Goal: Task Accomplishment & Management: Complete application form

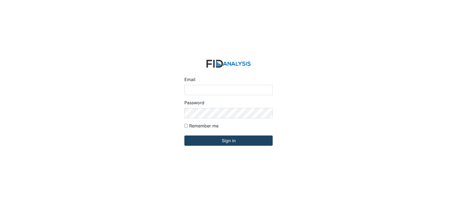
type input "[EMAIL_ADDRESS][DOMAIN_NAME]"
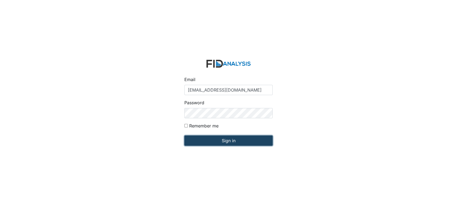
click at [226, 138] on input "Sign in" at bounding box center [228, 140] width 88 height 10
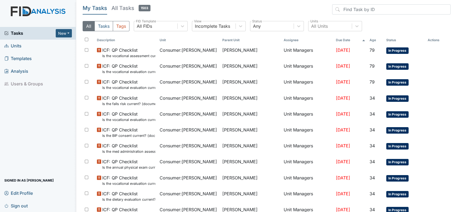
click at [18, 44] on span "Units" at bounding box center [12, 46] width 17 height 8
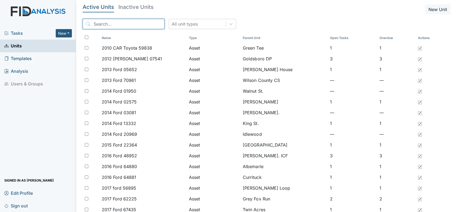
click at [118, 23] on input "search" at bounding box center [124, 24] width 82 height 10
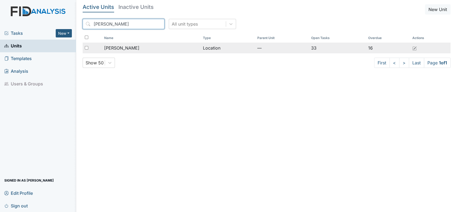
type input "lockwood"
click at [120, 47] on span "Lockwood" at bounding box center [121, 48] width 35 height 6
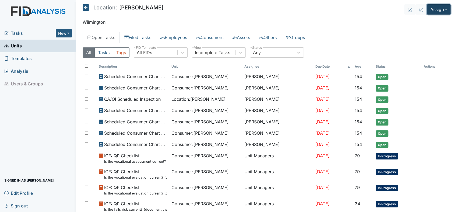
click at [439, 7] on button "Assign" at bounding box center [439, 9] width 24 height 10
click at [416, 30] on link "Assign Inspection" at bounding box center [426, 30] width 48 height 9
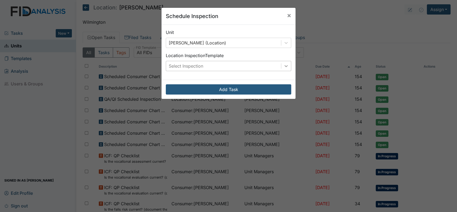
click at [285, 66] on icon at bounding box center [286, 66] width 3 height 2
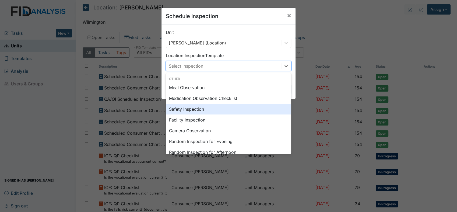
click at [183, 108] on div "Safety Inspection" at bounding box center [229, 109] width 126 height 11
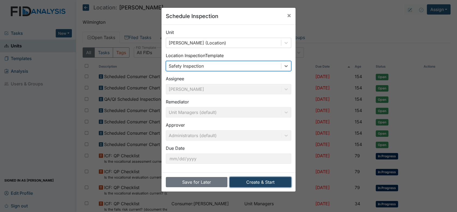
click at [258, 179] on button "Create & Start" at bounding box center [261, 182] width 62 height 10
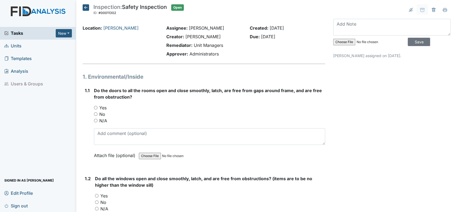
click at [95, 106] on input "Yes" at bounding box center [96, 108] width 4 height 4
radio input "true"
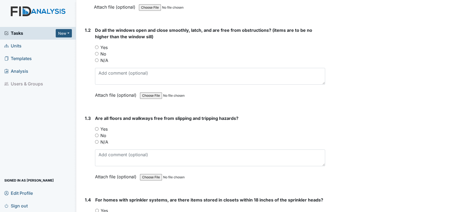
scroll to position [149, 0]
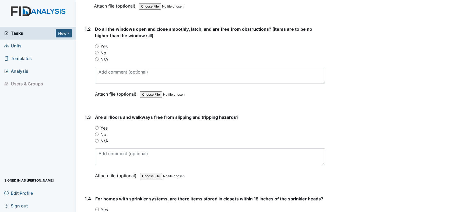
click at [97, 51] on input "No" at bounding box center [97, 53] width 4 height 4
radio input "true"
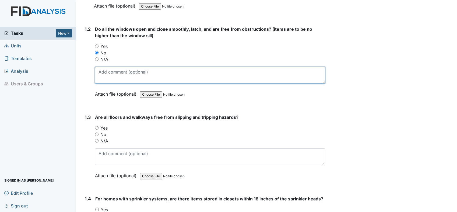
click at [115, 74] on textarea at bounding box center [210, 75] width 230 height 17
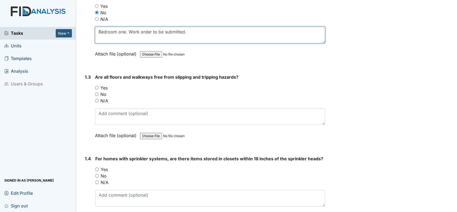
scroll to position [239, 0]
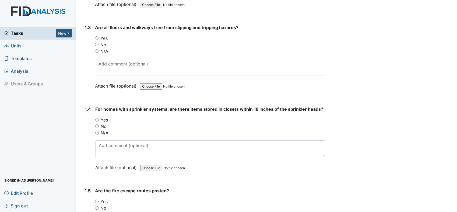
type textarea "Bedroom one. Work order to be submitted."
click at [96, 36] on input "Yes" at bounding box center [97, 38] width 4 height 4
radio input "true"
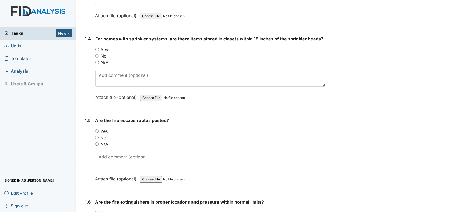
scroll to position [299, 0]
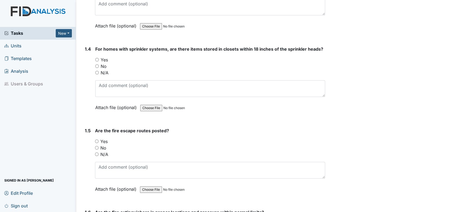
click at [97, 58] on input "Yes" at bounding box center [97, 60] width 4 height 4
radio input "true"
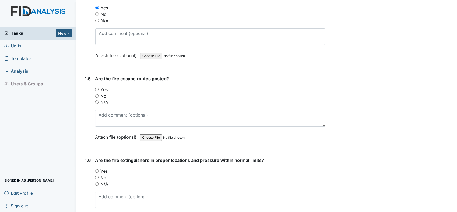
scroll to position [389, 0]
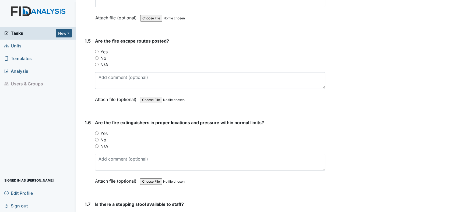
click at [97, 51] on input "Yes" at bounding box center [97, 52] width 4 height 4
radio input "true"
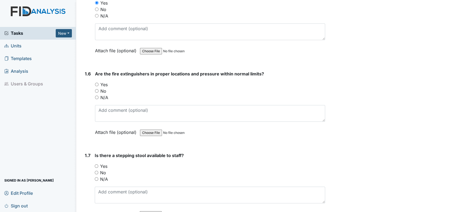
scroll to position [479, 0]
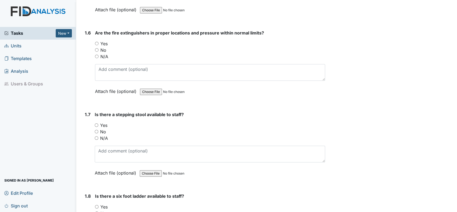
click at [96, 42] on input "Yes" at bounding box center [97, 44] width 4 height 4
radio input "true"
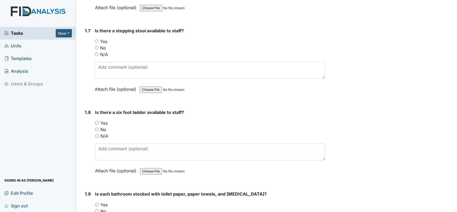
scroll to position [569, 0]
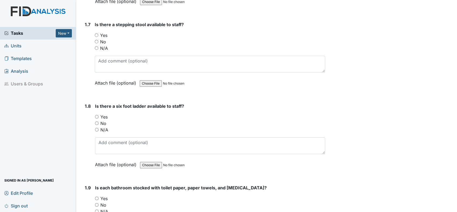
click at [96, 33] on input "Yes" at bounding box center [97, 35] width 4 height 4
radio input "true"
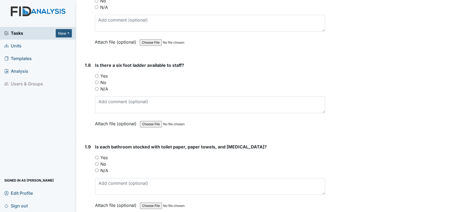
scroll to position [658, 0]
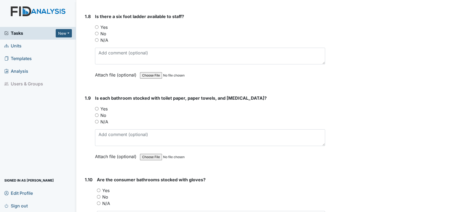
click at [96, 32] on input "No" at bounding box center [97, 34] width 4 height 4
radio input "true"
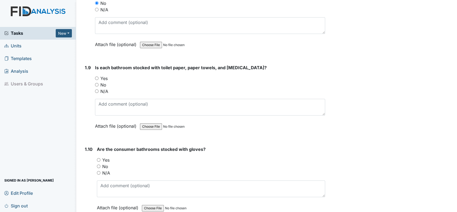
scroll to position [718, 0]
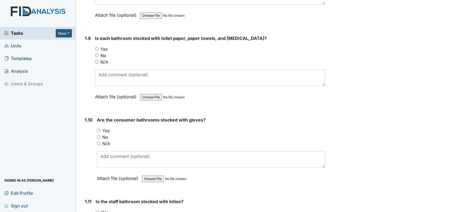
click at [96, 47] on input "Yes" at bounding box center [97, 49] width 4 height 4
radio input "true"
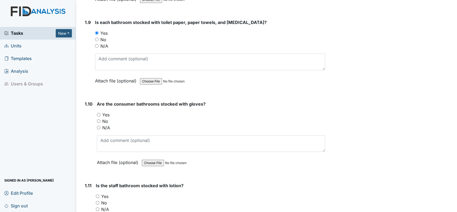
scroll to position [808, 0]
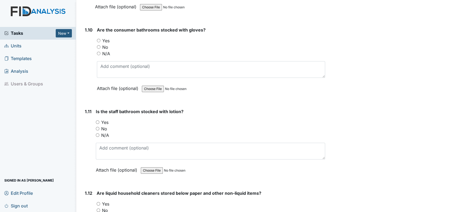
click at [97, 39] on input "Yes" at bounding box center [99, 41] width 4 height 4
radio input "true"
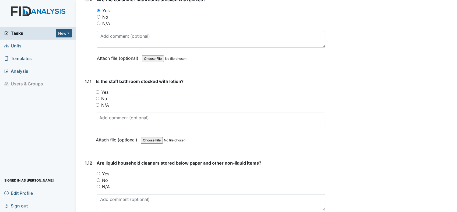
scroll to position [868, 0]
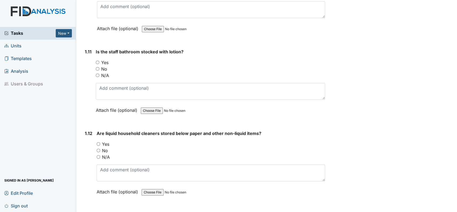
click at [98, 61] on input "Yes" at bounding box center [98, 63] width 4 height 4
radio input "true"
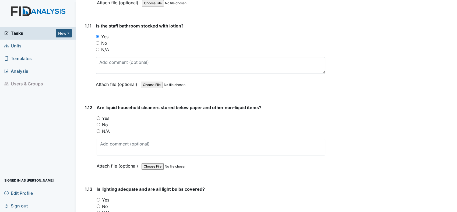
scroll to position [957, 0]
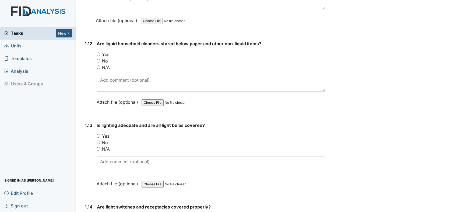
click at [97, 53] on input "Yes" at bounding box center [99, 55] width 4 height 4
radio input "true"
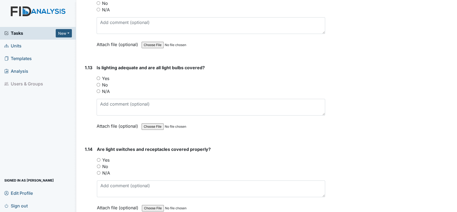
scroll to position [1017, 0]
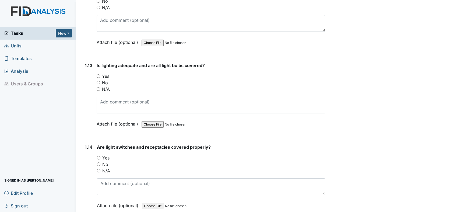
click at [97, 74] on input "Yes" at bounding box center [99, 76] width 4 height 4
radio input "true"
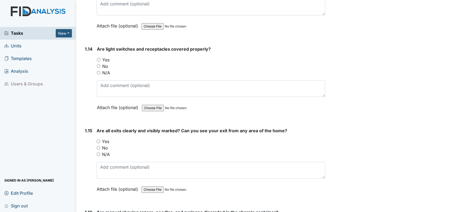
scroll to position [1137, 0]
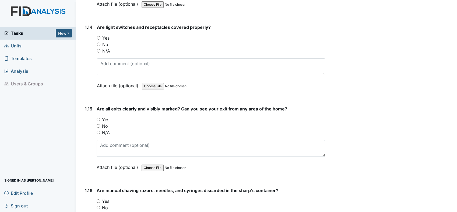
click at [99, 36] on input "Yes" at bounding box center [99, 38] width 4 height 4
radio input "true"
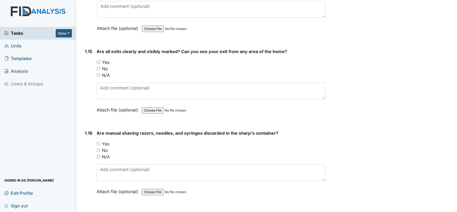
scroll to position [1197, 0]
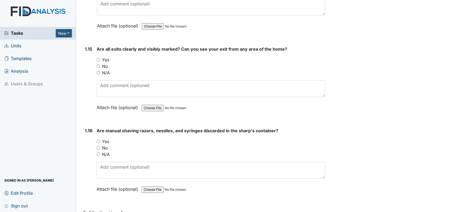
click at [99, 58] on input "Yes" at bounding box center [99, 60] width 4 height 4
radio input "true"
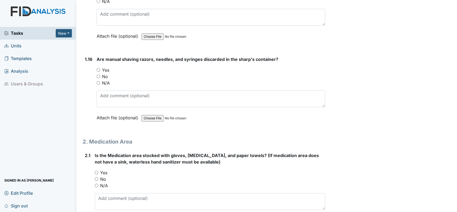
scroll to position [1287, 0]
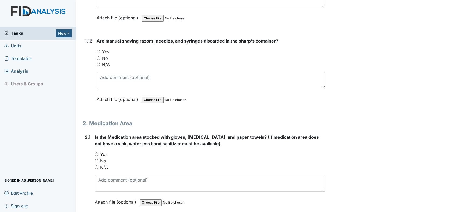
drag, startPoint x: 97, startPoint y: 47, endPoint x: 101, endPoint y: 45, distance: 4.9
click at [99, 50] on input "Yes" at bounding box center [99, 52] width 4 height 4
radio input "true"
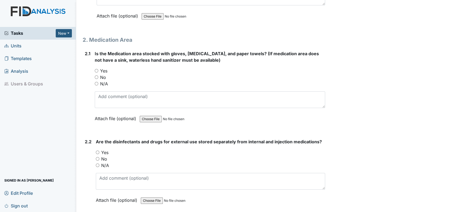
scroll to position [1406, 0]
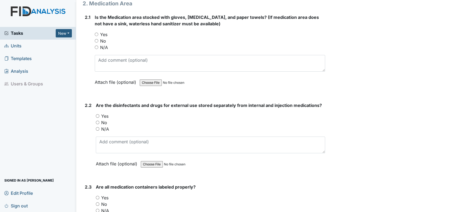
click at [93, 28] on div "2.1 Is the Medication area stocked with gloves, antibacterial soap, and paper t…" at bounding box center [204, 53] width 243 height 79
click at [97, 33] on input "Yes" at bounding box center [97, 35] width 4 height 4
radio input "true"
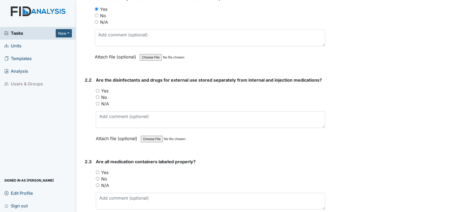
scroll to position [1496, 0]
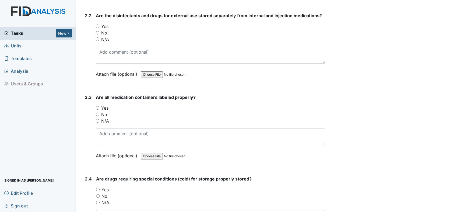
click at [97, 25] on input "Yes" at bounding box center [98, 27] width 4 height 4
radio input "true"
click at [96, 106] on input "Yes" at bounding box center [98, 108] width 4 height 4
radio input "true"
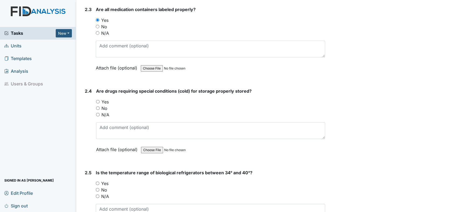
scroll to position [1586, 0]
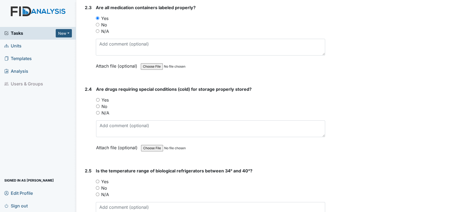
click at [96, 94] on div "2.4 Are drugs requiring special conditions (cold) for storage properly stored? …" at bounding box center [204, 122] width 243 height 73
click at [97, 98] on input "Yes" at bounding box center [98, 100] width 4 height 4
radio input "true"
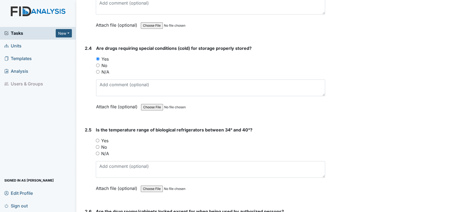
scroll to position [1646, 0]
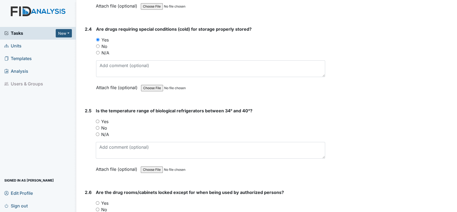
click at [97, 51] on input "N/A" at bounding box center [98, 53] width 4 height 4
radio input "true"
click at [2, 94] on div "Tasks New Form Inspection Document Bundle Units Templates Analysis Users & Grou…" at bounding box center [38, 119] width 76 height 185
click at [98, 120] on input "Yes" at bounding box center [98, 122] width 4 height 4
radio input "true"
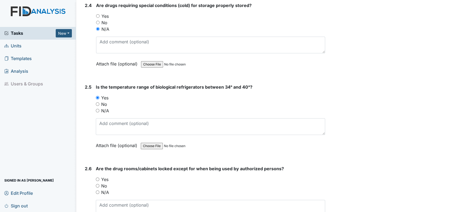
scroll to position [1706, 0]
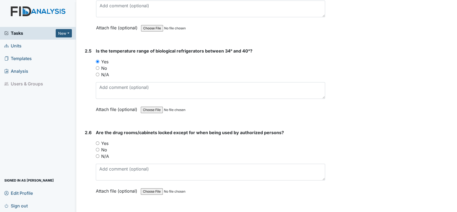
click at [97, 141] on input "Yes" at bounding box center [98, 143] width 4 height 4
radio input "true"
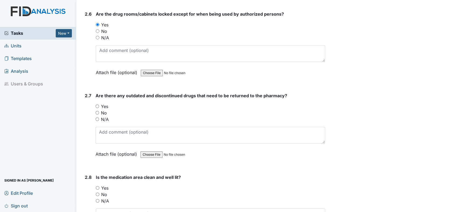
scroll to position [1825, 0]
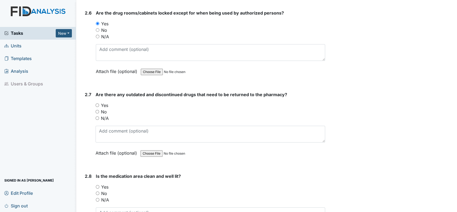
click at [97, 103] on input "Yes" at bounding box center [98, 105] width 4 height 4
radio input "true"
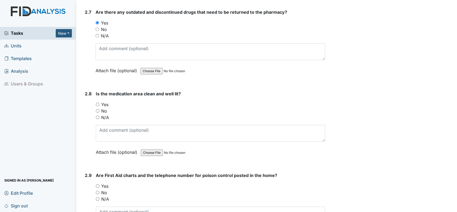
scroll to position [1915, 0]
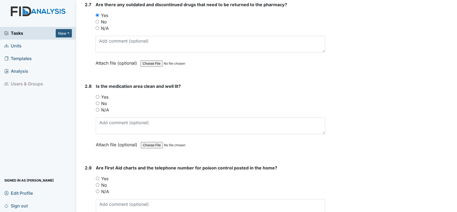
click at [98, 95] on input "Yes" at bounding box center [98, 97] width 4 height 4
radio input "true"
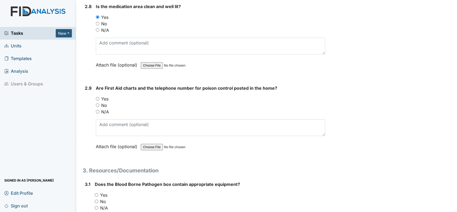
scroll to position [2005, 0]
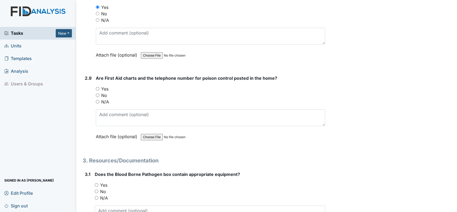
click at [97, 87] on input "Yes" at bounding box center [98, 89] width 4 height 4
radio input "true"
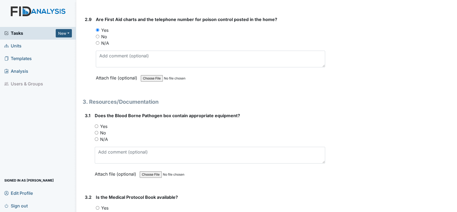
scroll to position [2095, 0]
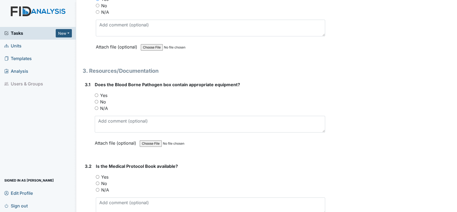
click at [96, 93] on input "Yes" at bounding box center [97, 95] width 4 height 4
radio input "true"
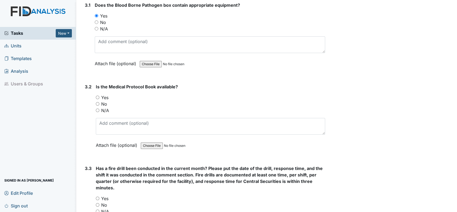
scroll to position [2184, 0]
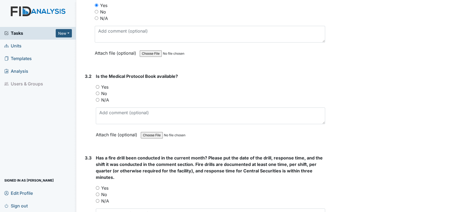
click at [99, 85] on input "Yes" at bounding box center [98, 87] width 4 height 4
radio input "true"
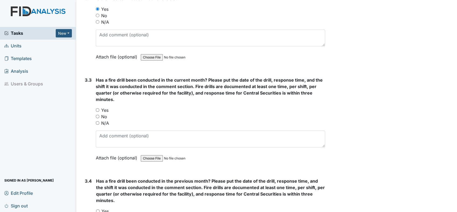
scroll to position [2274, 0]
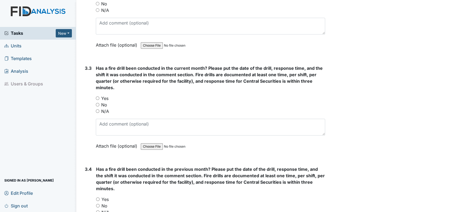
click at [97, 103] on input "No" at bounding box center [98, 105] width 4 height 4
radio input "true"
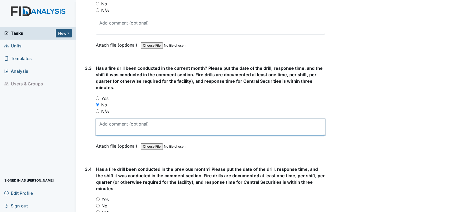
click at [142, 119] on textarea at bounding box center [210, 127] width 229 height 17
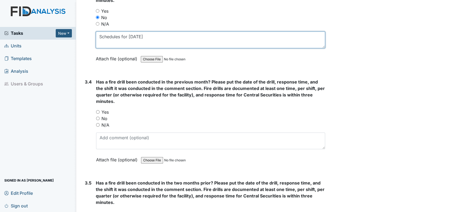
scroll to position [2364, 0]
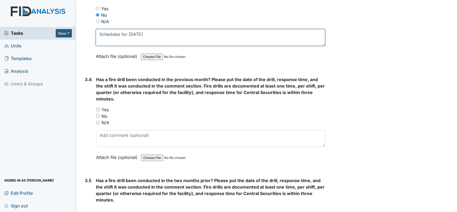
type textarea "Schedules for Sunday 9/21/25"
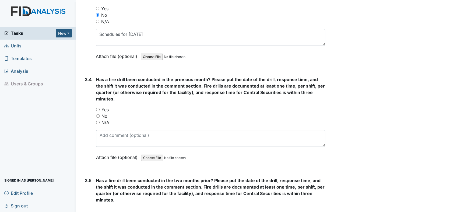
click at [100, 106] on div "Yes" at bounding box center [210, 109] width 229 height 6
click at [98, 108] on input "Yes" at bounding box center [98, 110] width 4 height 4
radio input "true"
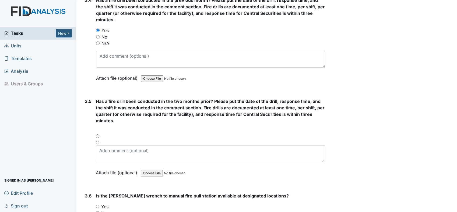
scroll to position [2484, 0]
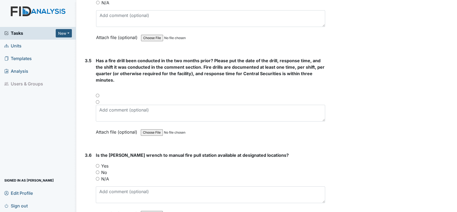
drag, startPoint x: 101, startPoint y: 78, endPoint x: 103, endPoint y: 80, distance: 2.9
click at [103, 79] on div "Has a fire drill been conducted in the two months prior? Please put the date of…" at bounding box center [210, 98] width 229 height 82
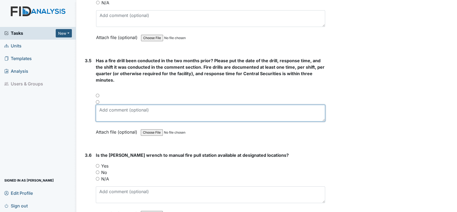
click at [114, 106] on textarea at bounding box center [210, 113] width 229 height 17
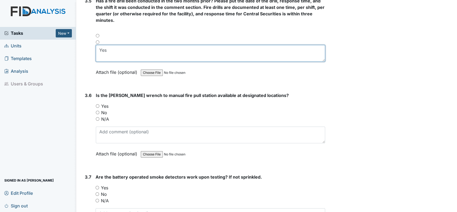
type textarea "Yes"
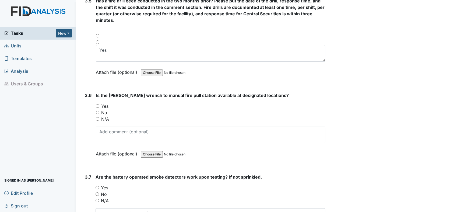
click at [97, 104] on input "Yes" at bounding box center [98, 106] width 4 height 4
radio input "true"
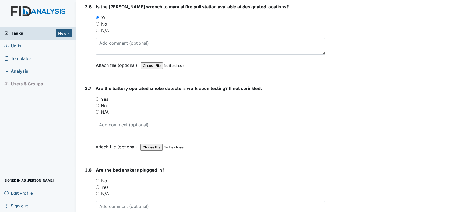
scroll to position [2633, 0]
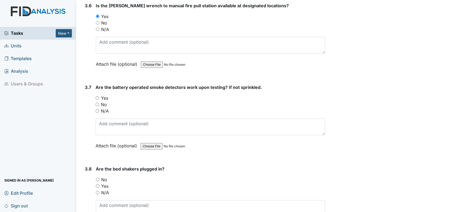
click at [97, 96] on input "Yes" at bounding box center [98, 98] width 4 height 4
radio input "true"
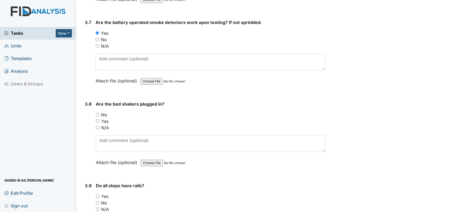
scroll to position [2723, 0]
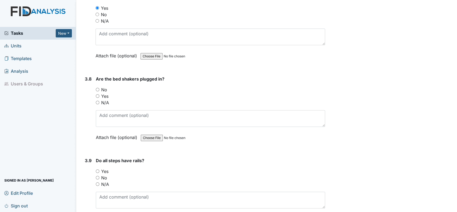
click at [97, 94] on input "Yes" at bounding box center [98, 96] width 4 height 4
radio input "true"
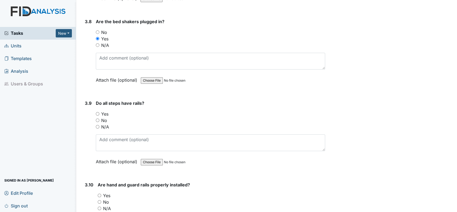
scroll to position [2783, 0]
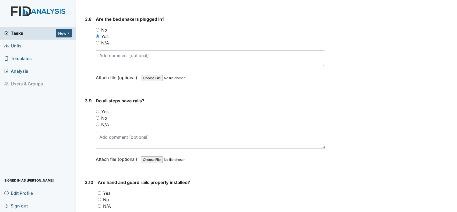
click at [97, 123] on input "N/A" at bounding box center [98, 125] width 4 height 4
radio input "true"
drag, startPoint x: 97, startPoint y: 102, endPoint x: 100, endPoint y: 101, distance: 3.1
click at [98, 110] on input "Yes" at bounding box center [98, 112] width 4 height 4
radio input "true"
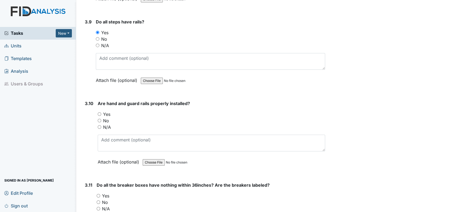
scroll to position [2873, 0]
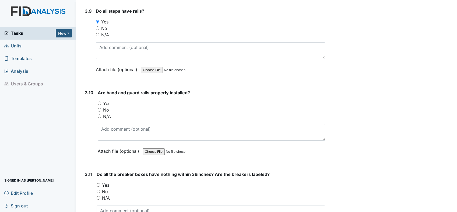
click at [100, 102] on input "Yes" at bounding box center [100, 104] width 4 height 4
radio input "true"
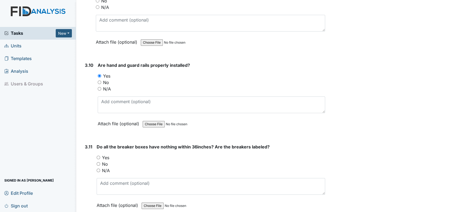
scroll to position [2932, 0]
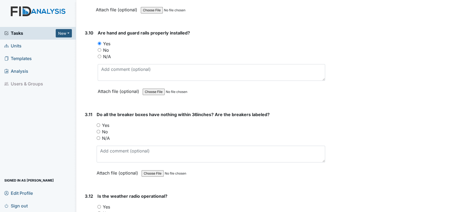
click at [98, 123] on input "Yes" at bounding box center [99, 125] width 4 height 4
radio input "true"
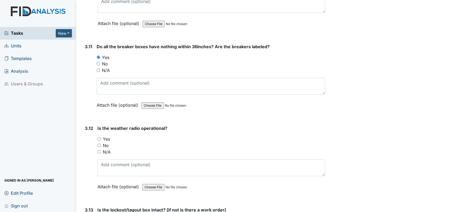
scroll to position [3022, 0]
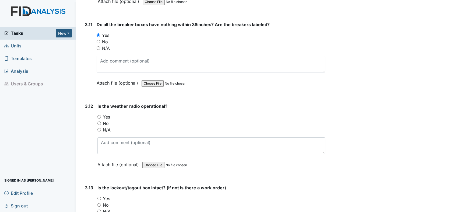
click at [99, 115] on input "Yes" at bounding box center [99, 117] width 4 height 4
radio input "true"
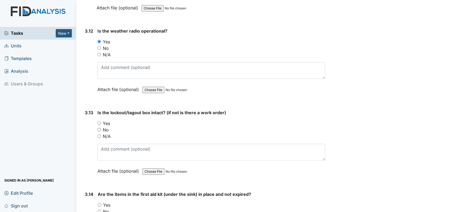
scroll to position [3112, 0]
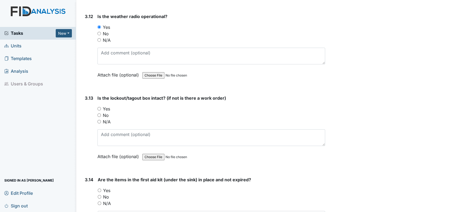
click at [99, 107] on input "Yes" at bounding box center [99, 109] width 4 height 4
radio input "true"
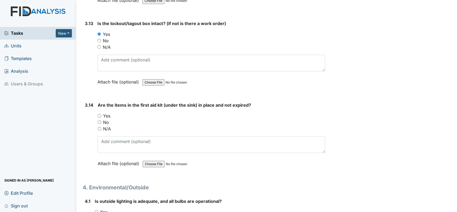
scroll to position [3202, 0]
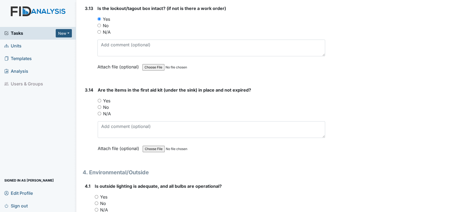
click at [98, 97] on div "Yes" at bounding box center [212, 100] width 228 height 6
click at [98, 99] on input "Yes" at bounding box center [100, 101] width 4 height 4
radio input "true"
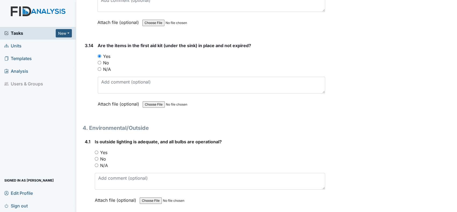
scroll to position [3262, 0]
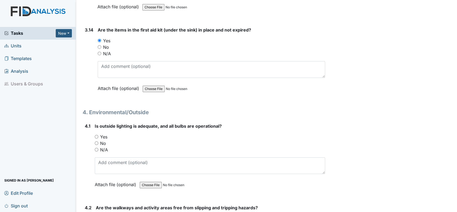
click at [97, 135] on input "Yes" at bounding box center [97, 137] width 4 height 4
radio input "true"
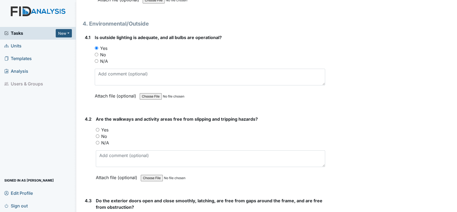
scroll to position [3351, 0]
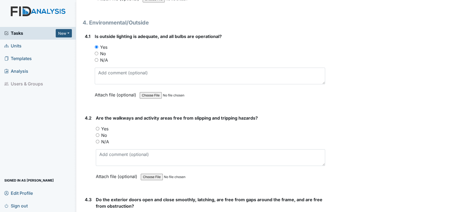
click at [97, 126] on div "Yes" at bounding box center [210, 129] width 229 height 6
click at [98, 127] on input "Yes" at bounding box center [98, 129] width 4 height 4
radio input "true"
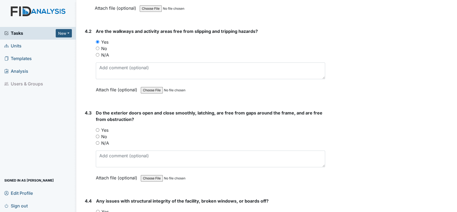
scroll to position [3441, 0]
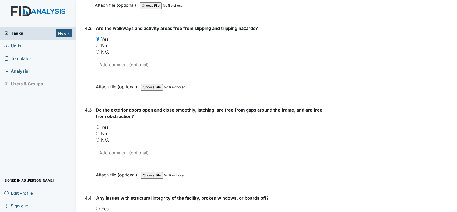
click at [96, 125] on input "Yes" at bounding box center [98, 127] width 4 height 4
radio input "true"
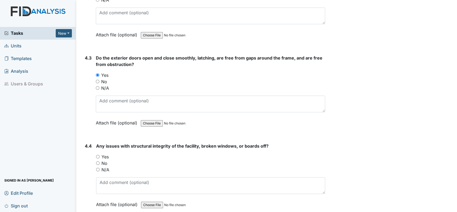
scroll to position [3531, 0]
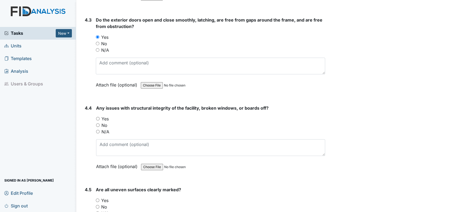
click at [98, 123] on input "No" at bounding box center [98, 125] width 4 height 4
radio input "true"
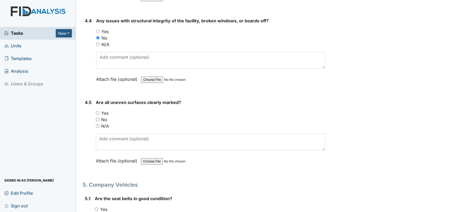
scroll to position [3621, 0]
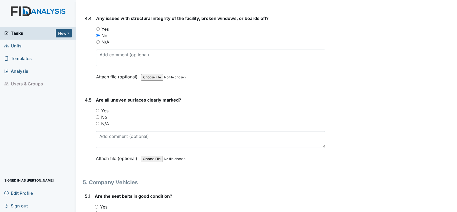
click at [97, 122] on input "N/A" at bounding box center [98, 124] width 4 height 4
radio input "true"
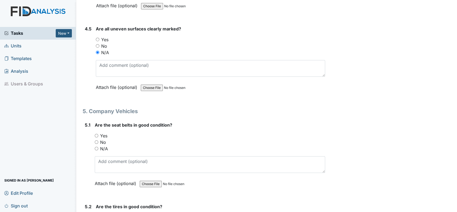
scroll to position [3710, 0]
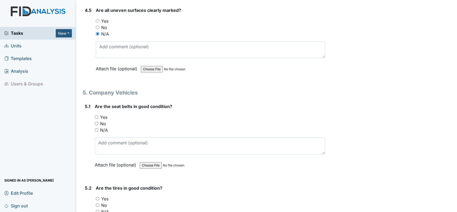
click at [95, 115] on input "Yes" at bounding box center [97, 117] width 4 height 4
radio input "true"
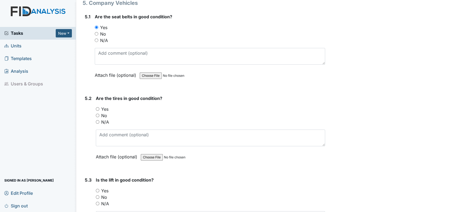
scroll to position [3800, 0]
click at [97, 107] on input "Yes" at bounding box center [98, 109] width 4 height 4
radio input "true"
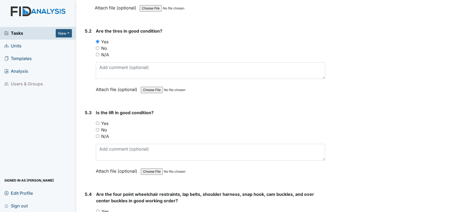
scroll to position [3890, 0]
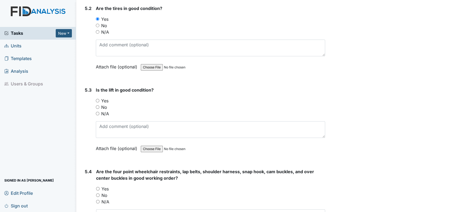
click at [98, 105] on input "No" at bounding box center [98, 107] width 4 height 4
radio input "true"
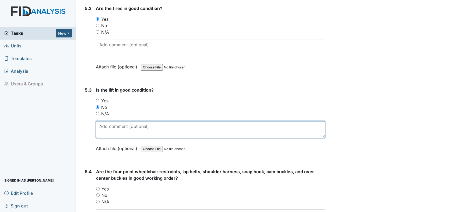
drag, startPoint x: 112, startPoint y: 116, endPoint x: 112, endPoint y: 112, distance: 4.6
click at [112, 121] on textarea at bounding box center [210, 129] width 229 height 17
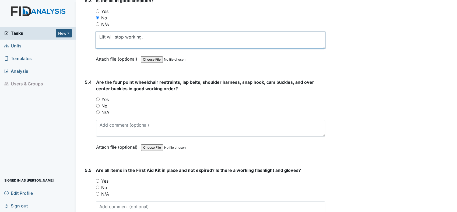
scroll to position [3980, 0]
type textarea "Lift will stop working."
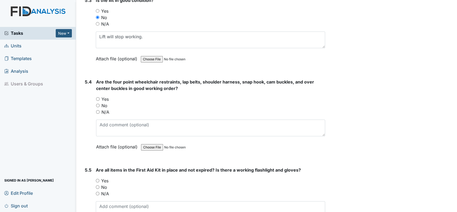
click at [97, 96] on div "Yes" at bounding box center [210, 99] width 229 height 6
click at [97, 97] on input "Yes" at bounding box center [98, 99] width 4 height 4
radio input "true"
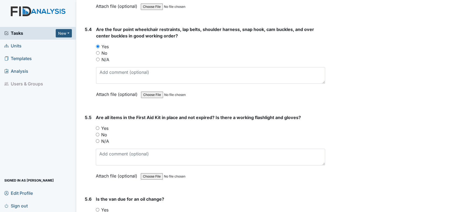
scroll to position [4070, 0]
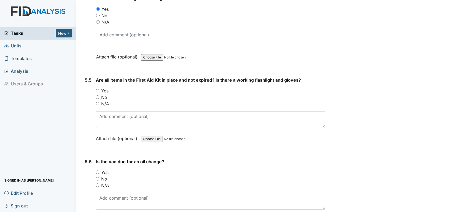
click at [98, 89] on input "Yes" at bounding box center [98, 91] width 4 height 4
radio input "true"
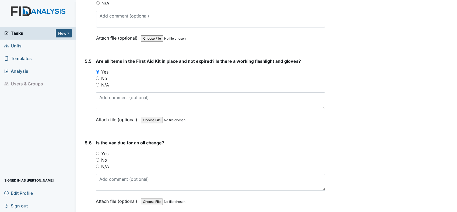
scroll to position [4099, 0]
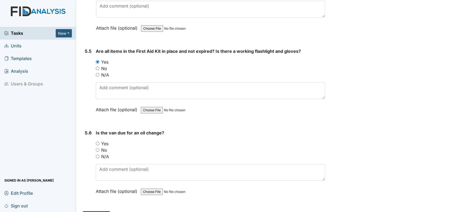
click at [98, 148] on input "No" at bounding box center [98, 150] width 4 height 4
radio input "true"
click at [96, 211] on button "Submit" at bounding box center [96, 216] width 27 height 10
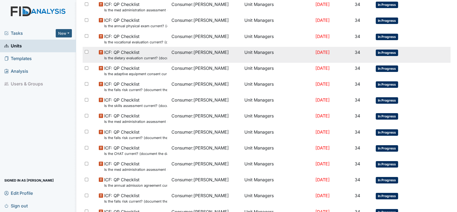
scroll to position [350, 0]
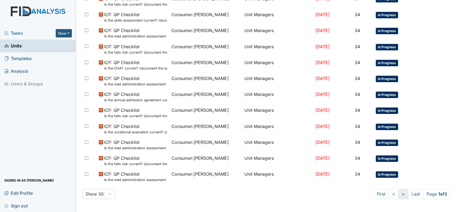
click at [399, 194] on link ">" at bounding box center [404, 194] width 10 height 10
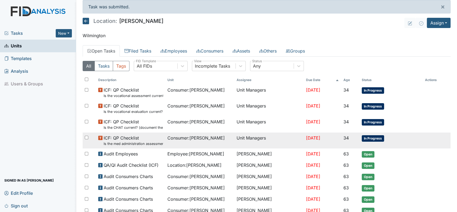
scroll to position [0, 0]
